Goal: Navigation & Orientation: Find specific page/section

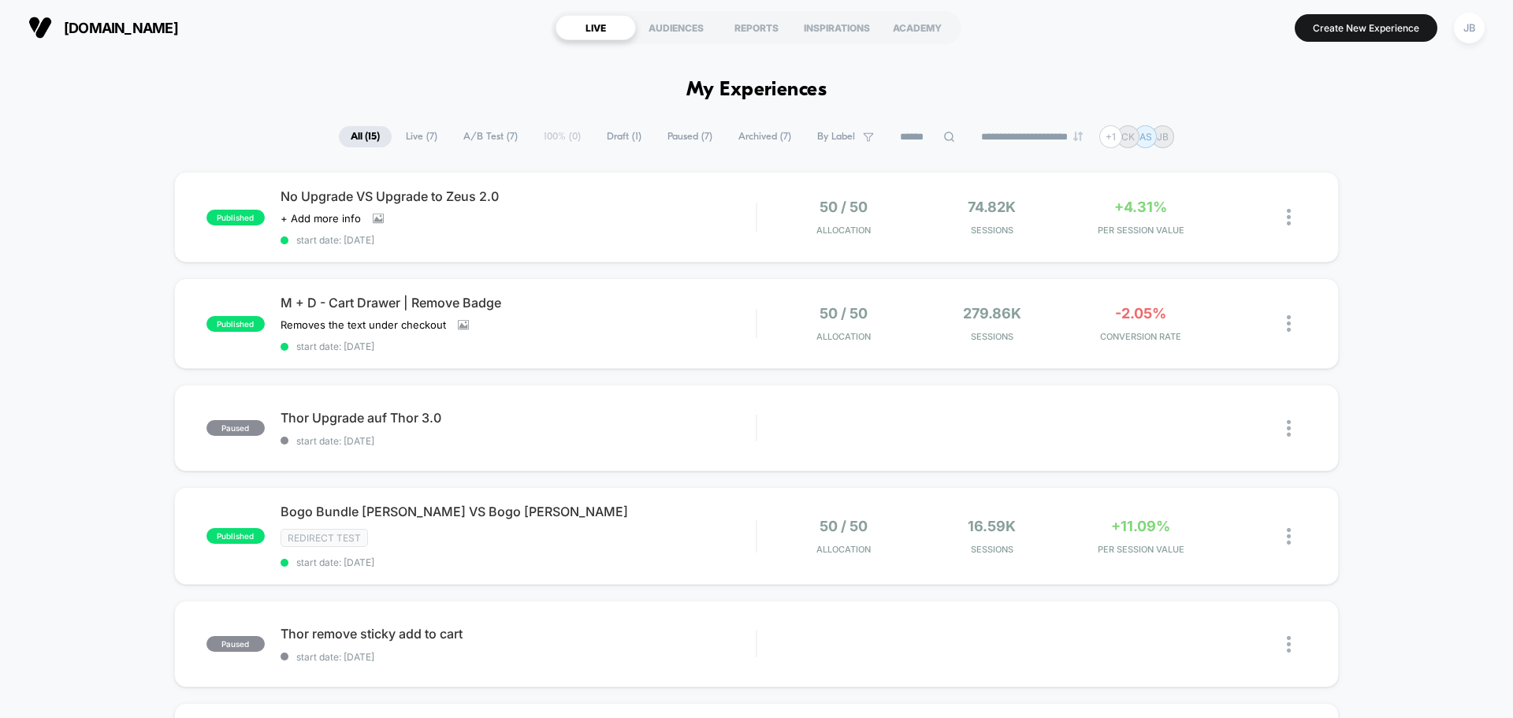
click at [561, 213] on div "Click to view images Click to edit experience details + Add more info" at bounding box center [446, 218] width 332 height 13
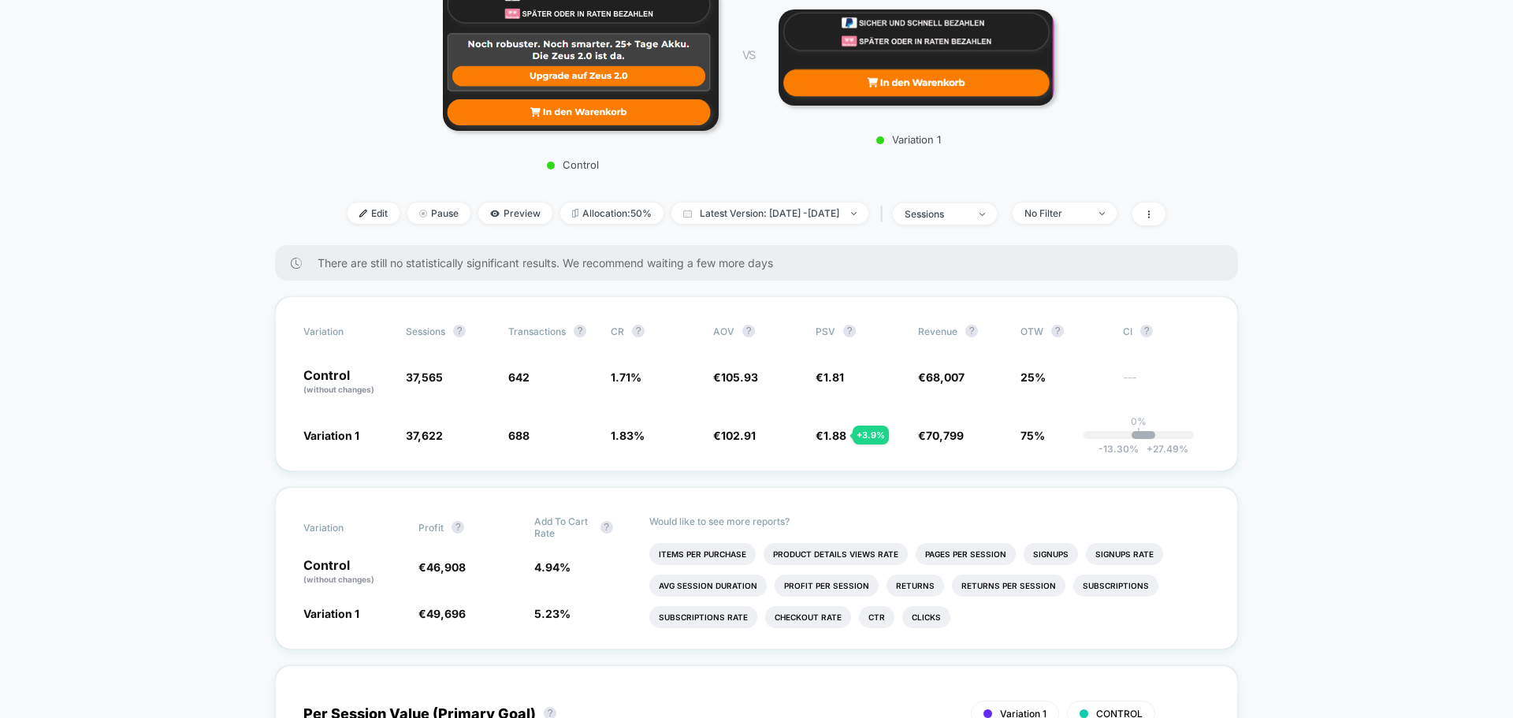
scroll to position [315, 0]
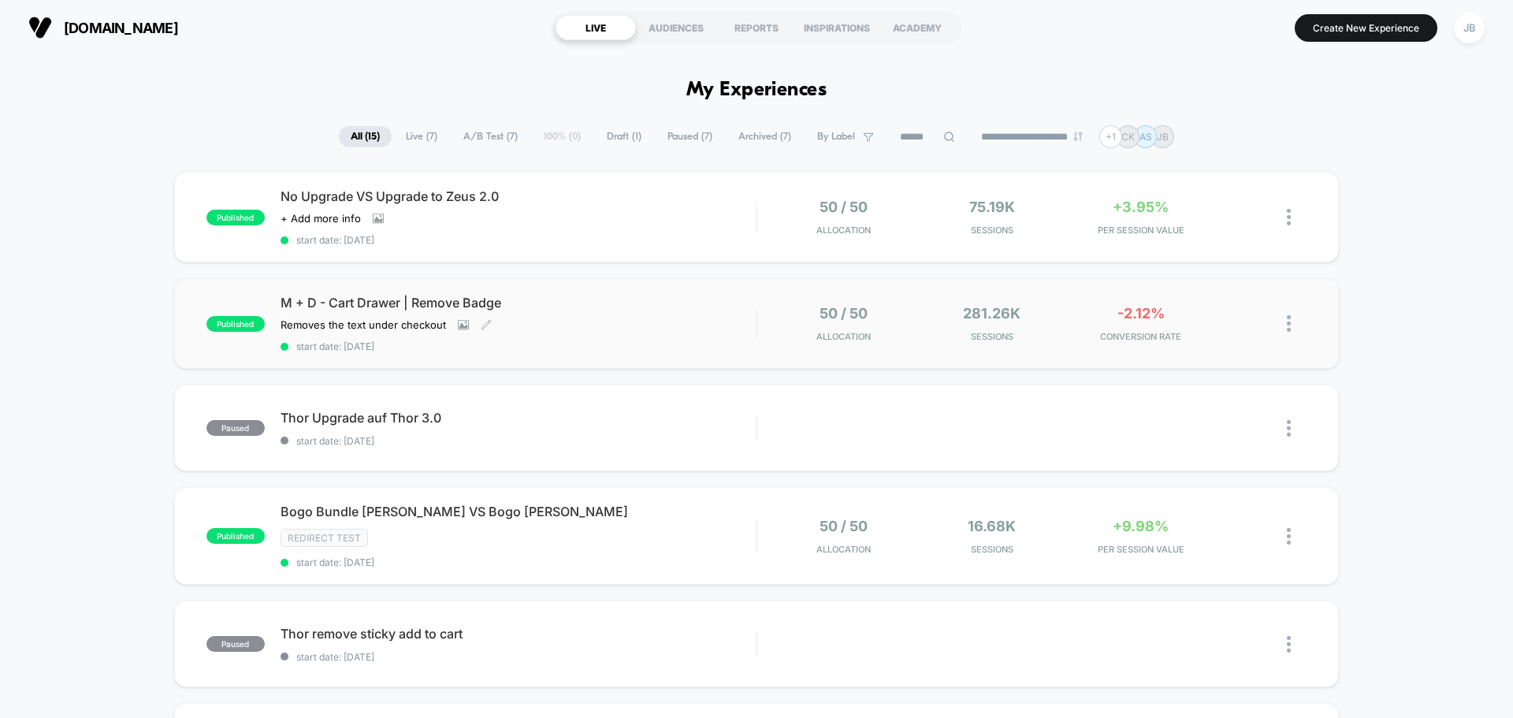
click at [635, 321] on div "M + D - Cart Drawer | Remove Badge Removes the text under checkout Click to vie…" at bounding box center [517, 324] width 475 height 58
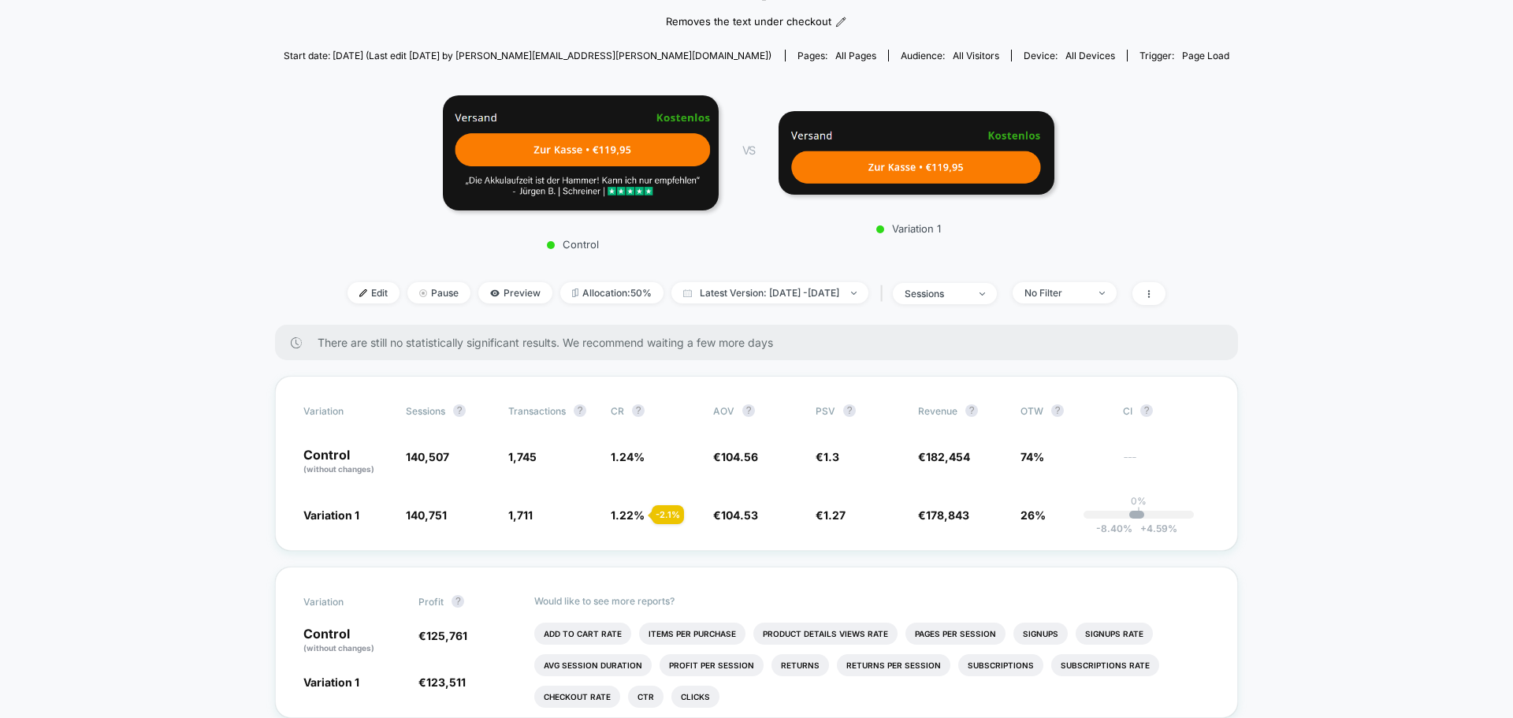
scroll to position [158, 0]
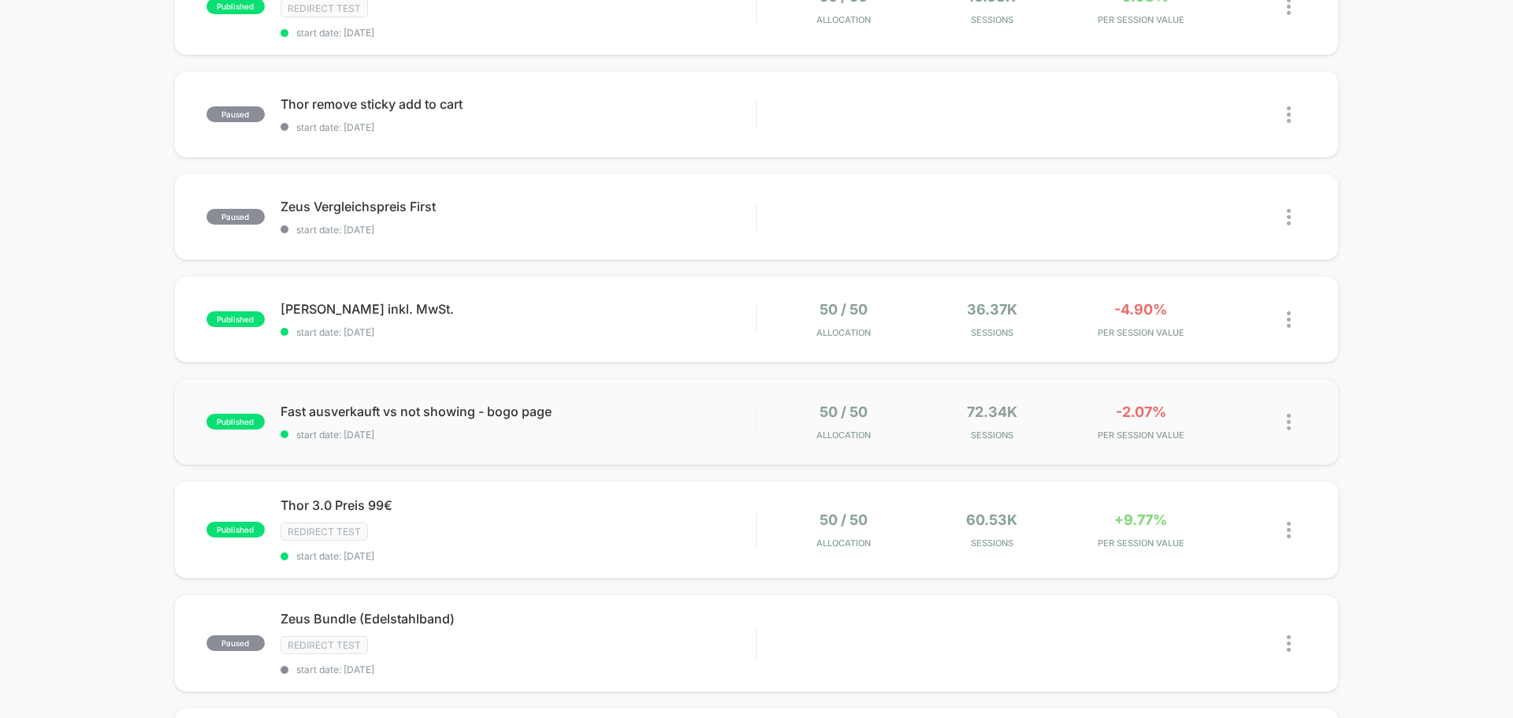
scroll to position [551, 0]
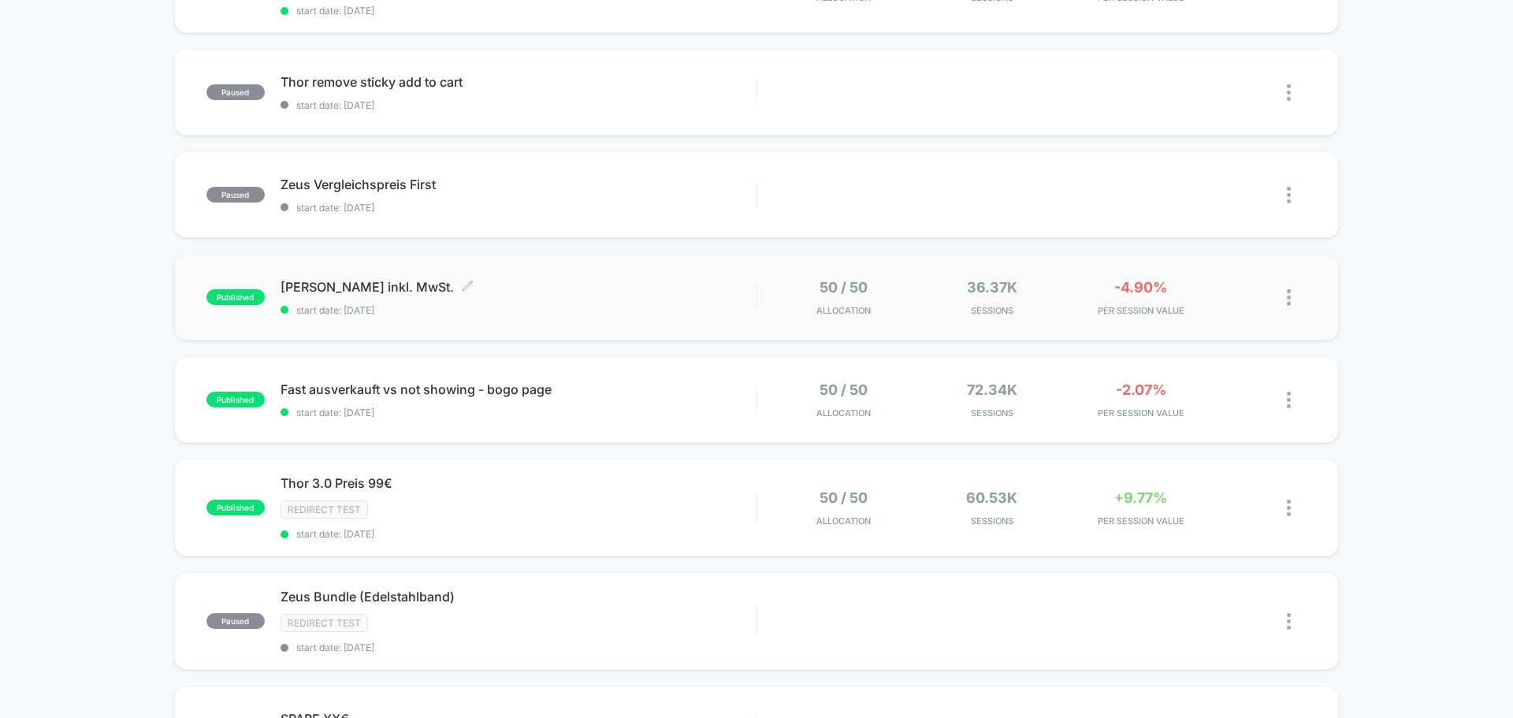
click at [500, 288] on span "[PERSON_NAME] inkl. MwSt. Click to edit experience details" at bounding box center [517, 287] width 475 height 16
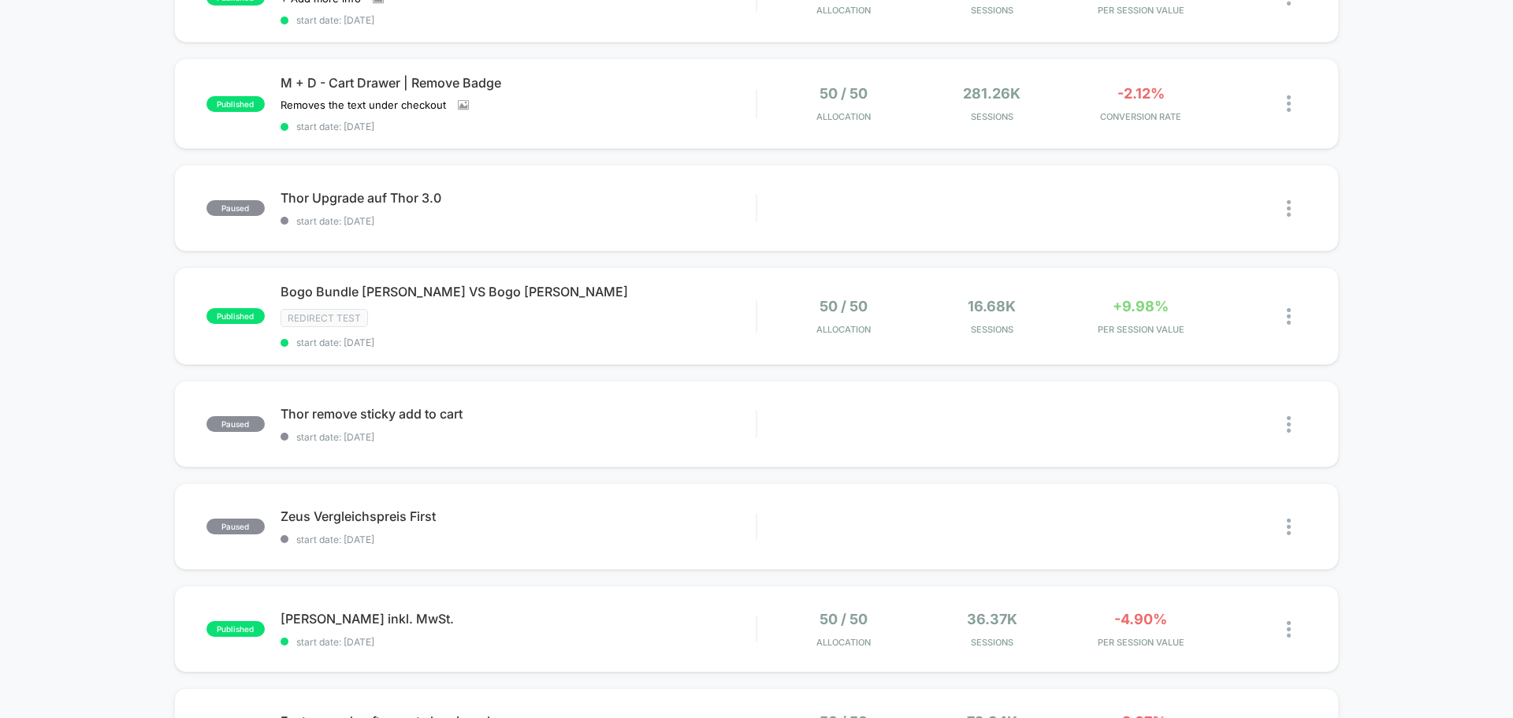
scroll to position [236, 0]
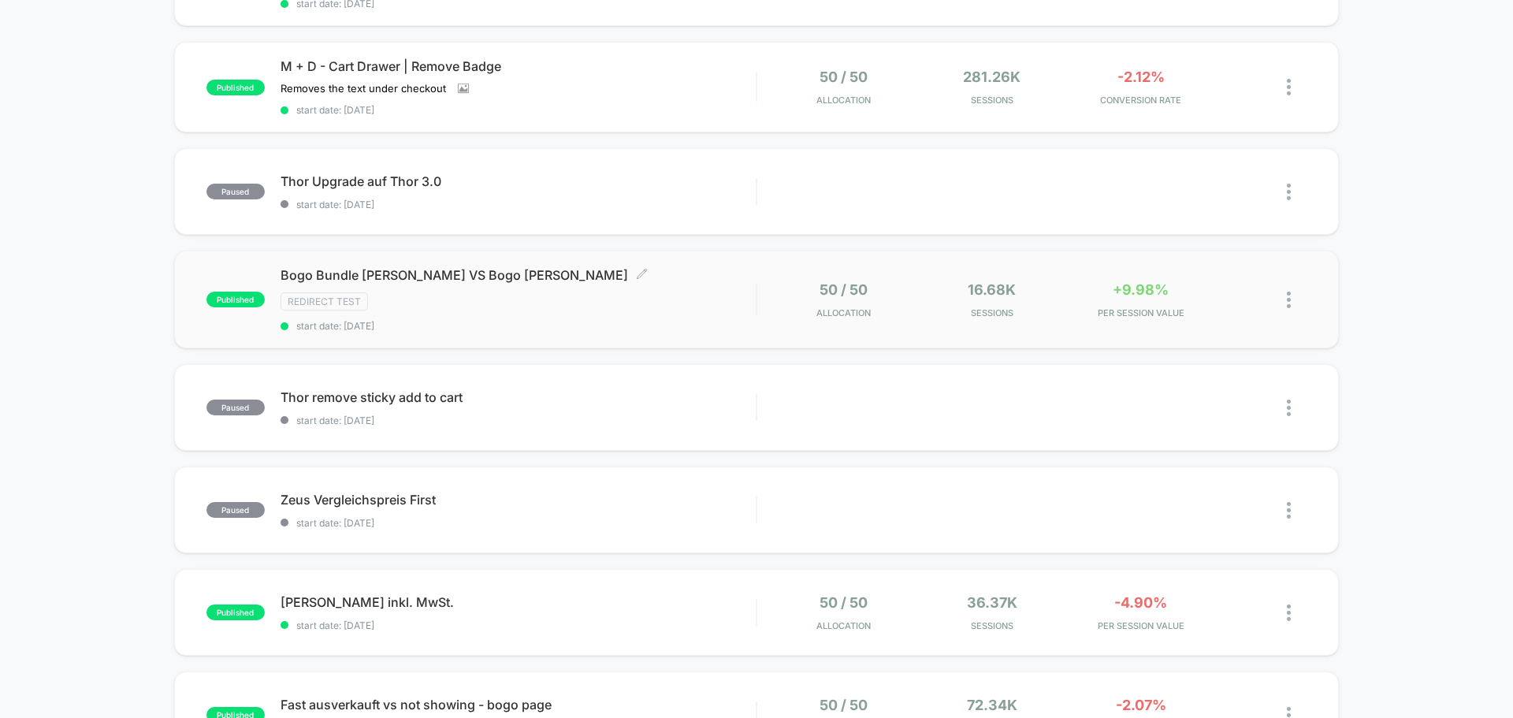
click at [585, 292] on div "Redirect Test" at bounding box center [517, 301] width 475 height 18
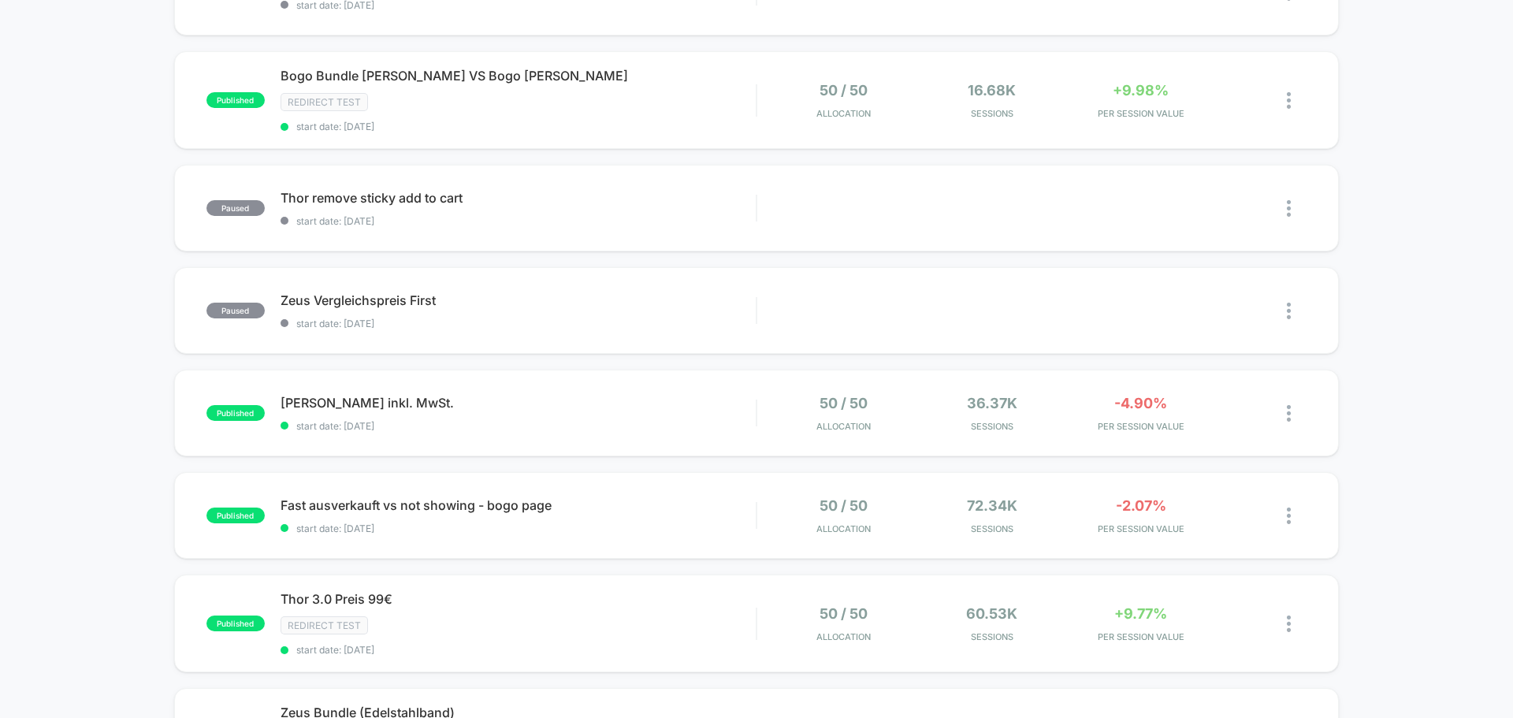
scroll to position [473, 0]
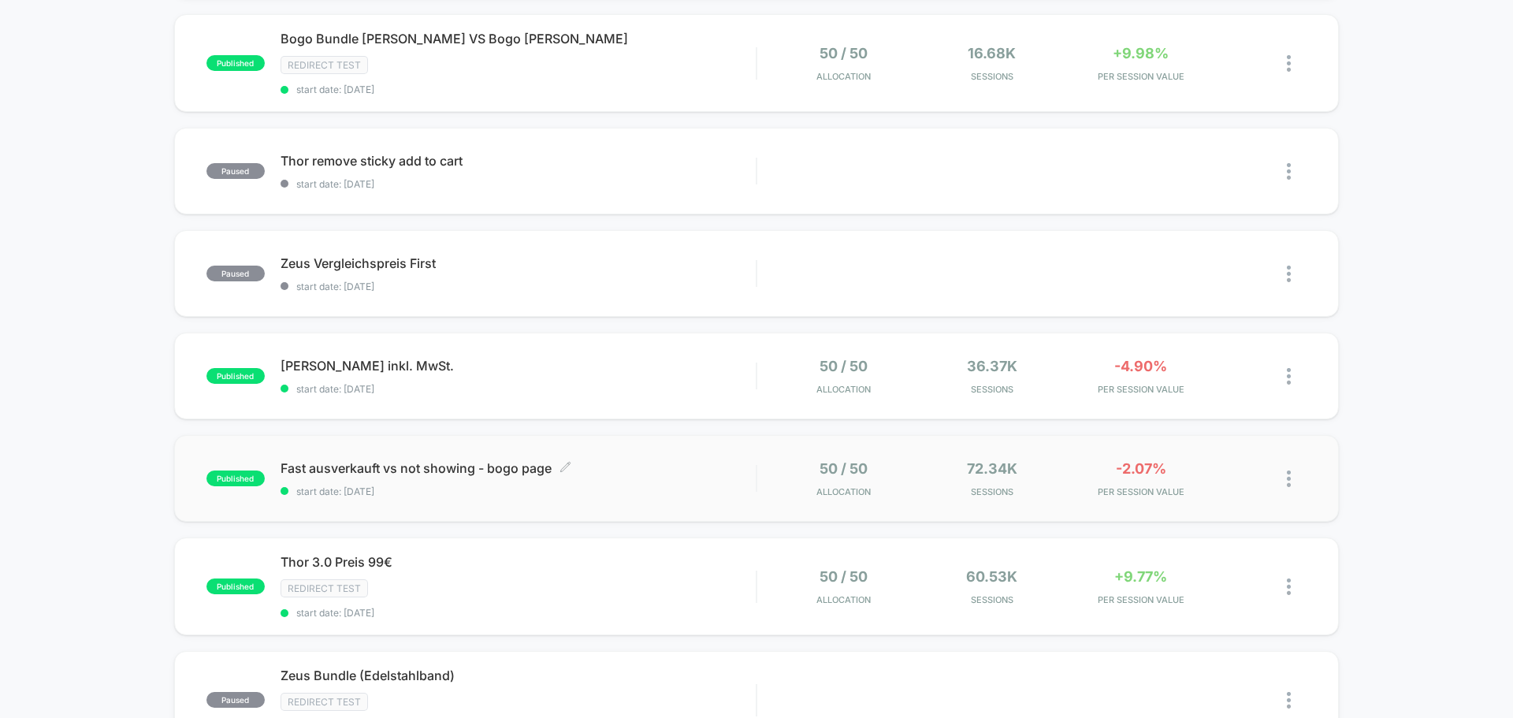
click at [618, 492] on span "start date: [DATE]" at bounding box center [517, 491] width 475 height 12
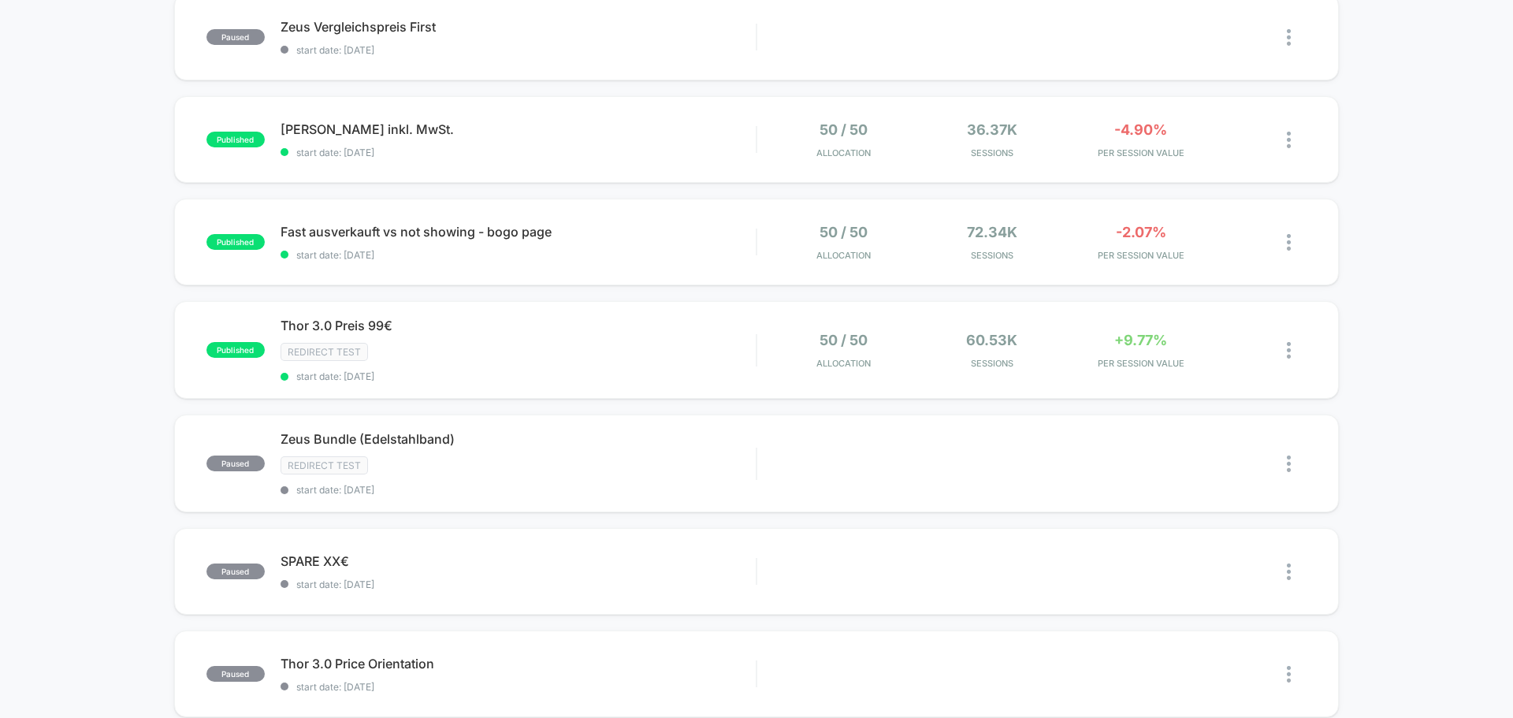
scroll to position [315, 0]
